Goal: Check status: Check status

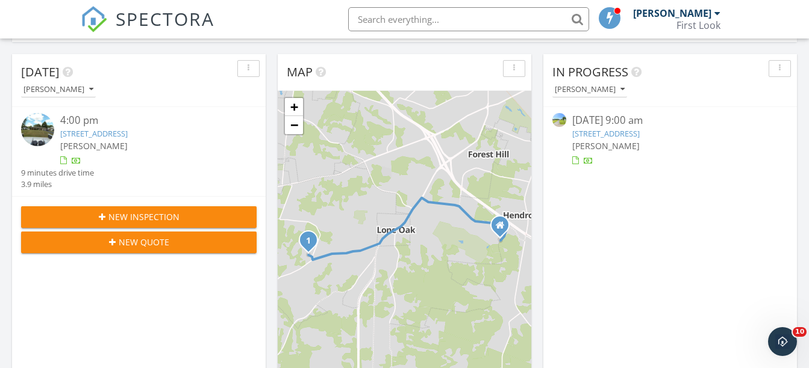
click at [639, 135] on link "112 Autumn Ln, Marion, KY 42064" at bounding box center [605, 133] width 67 height 11
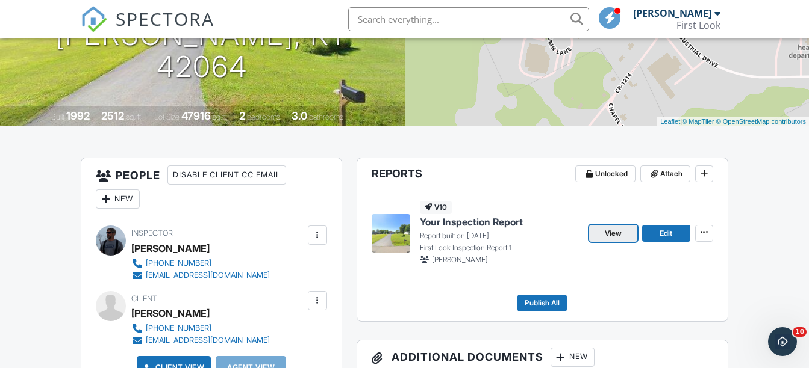
click at [610, 233] on span "View" at bounding box center [612, 234] width 17 height 12
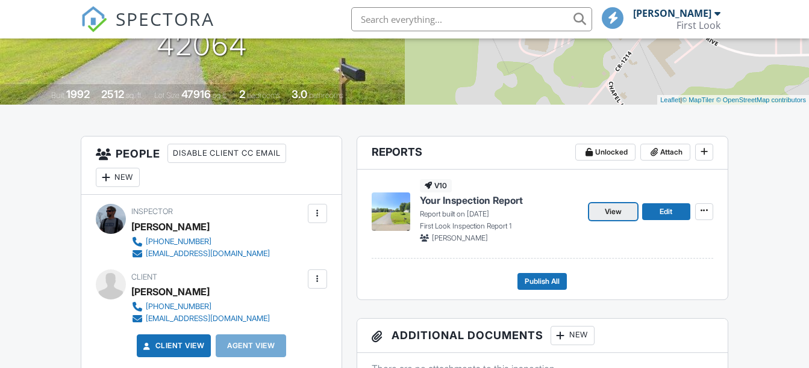
click at [611, 213] on span "View" at bounding box center [612, 212] width 17 height 12
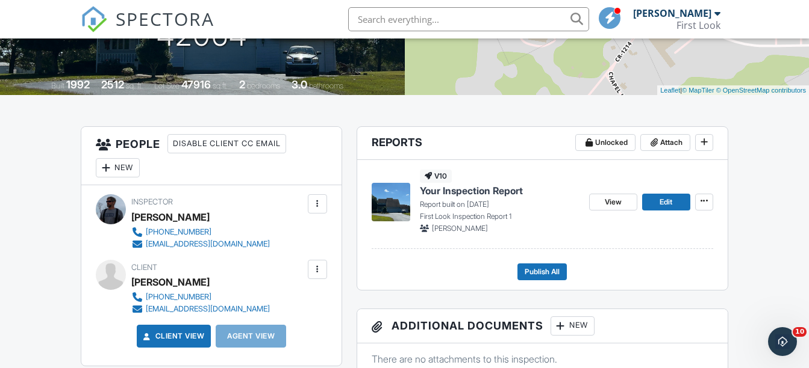
scroll to position [226, 0]
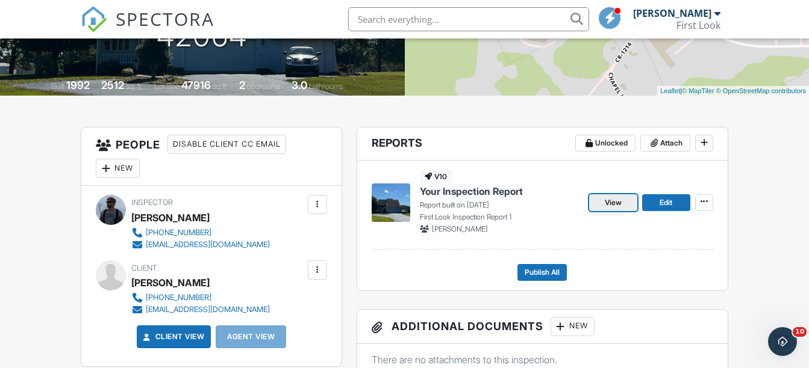
click at [609, 204] on span "View" at bounding box center [612, 203] width 17 height 12
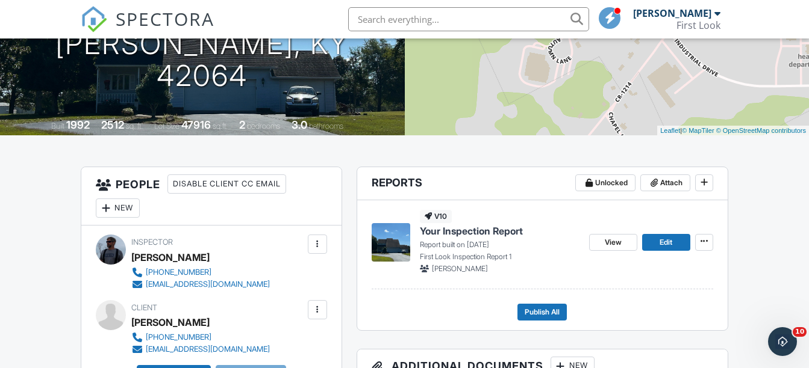
scroll to position [325, 0]
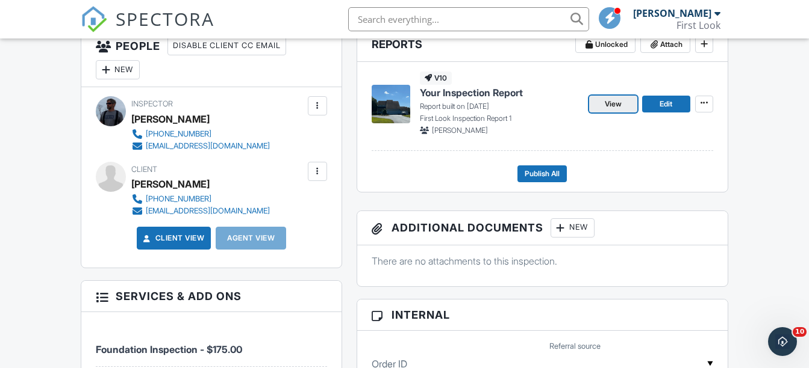
click at [609, 108] on span "View" at bounding box center [612, 104] width 17 height 12
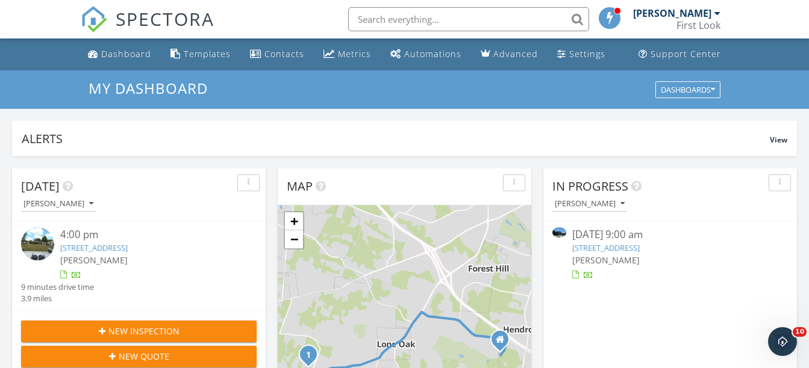
click at [616, 247] on link "112 Autumn Ln, Marion, KY 42064" at bounding box center [605, 248] width 67 height 11
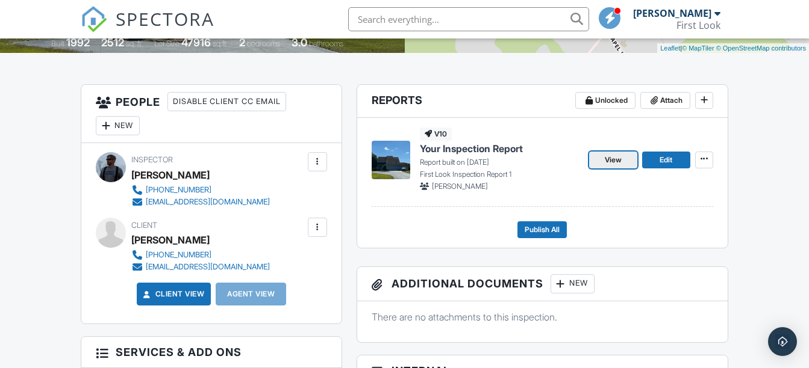
click at [616, 153] on link "View" at bounding box center [613, 160] width 48 height 17
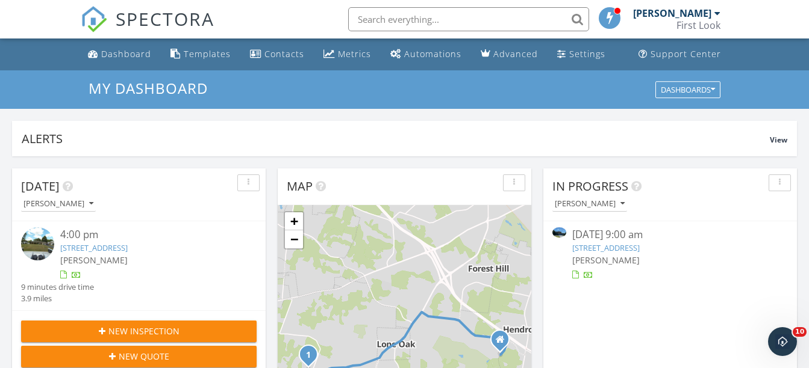
click at [598, 248] on link "112 Autumn Ln, Marion, KY 42064" at bounding box center [605, 248] width 67 height 11
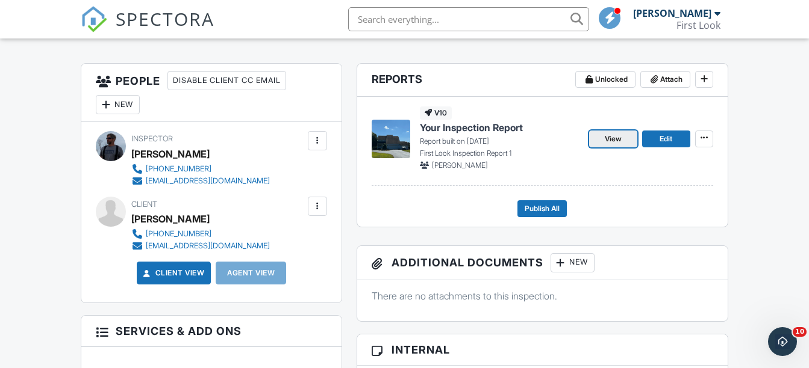
click at [609, 138] on span "View" at bounding box center [612, 139] width 17 height 12
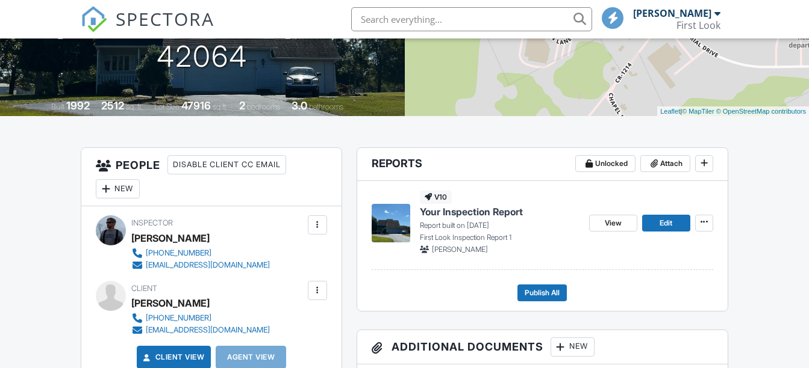
scroll to position [232, 0]
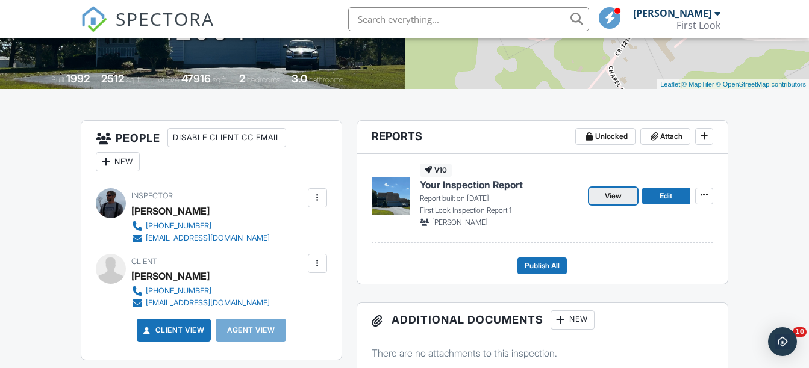
click at [602, 193] on link "View" at bounding box center [613, 196] width 48 height 17
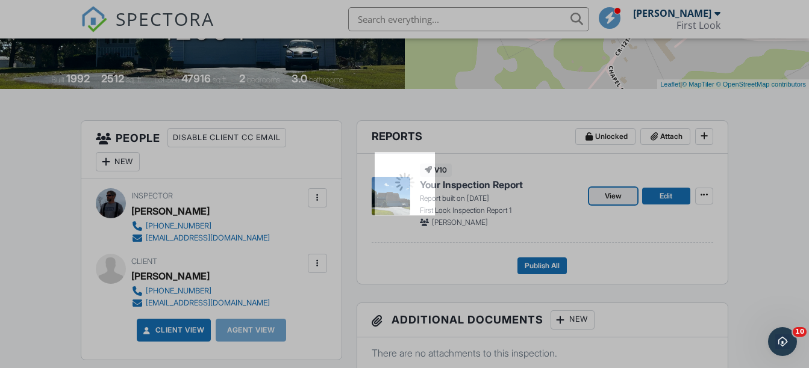
scroll to position [0, 0]
